Goal: Task Accomplishment & Management: Use online tool/utility

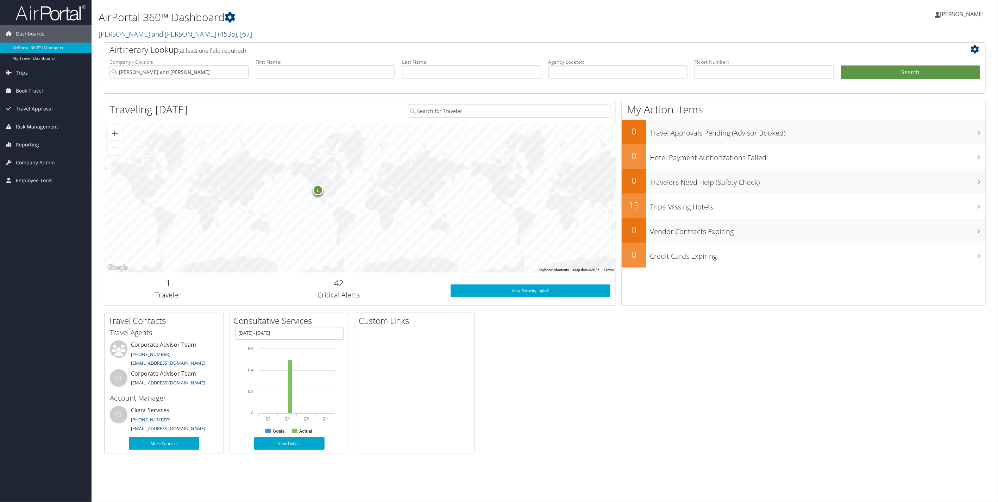
click at [36, 128] on span "Risk Management" at bounding box center [37, 127] width 42 height 18
click at [28, 189] on span "Reporting" at bounding box center [27, 187] width 23 height 18
click at [32, 200] on link "Unused Tickets" at bounding box center [46, 201] width 92 height 11
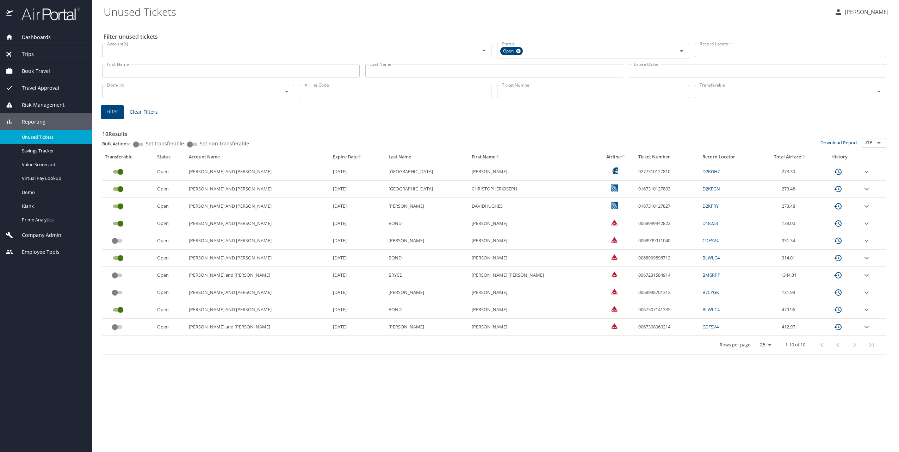
click at [401, 69] on input "Last Name" at bounding box center [493, 70] width 257 height 13
type input "bond"
click at [108, 110] on span "Filter" at bounding box center [112, 111] width 12 height 9
